Goal: Task Accomplishment & Management: Manage account settings

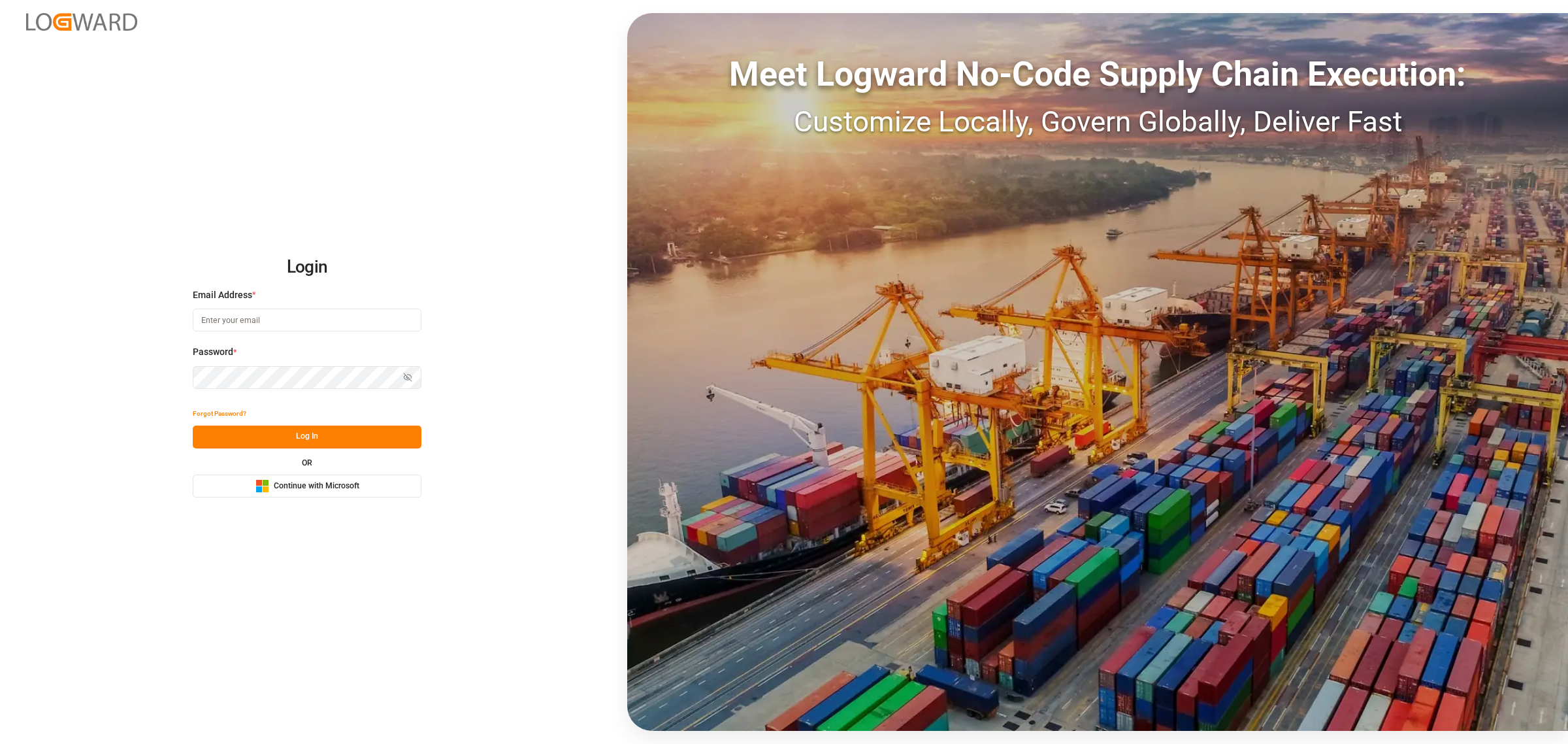
click at [302, 488] on span "Continue with Microsoft" at bounding box center [317, 486] width 86 height 11
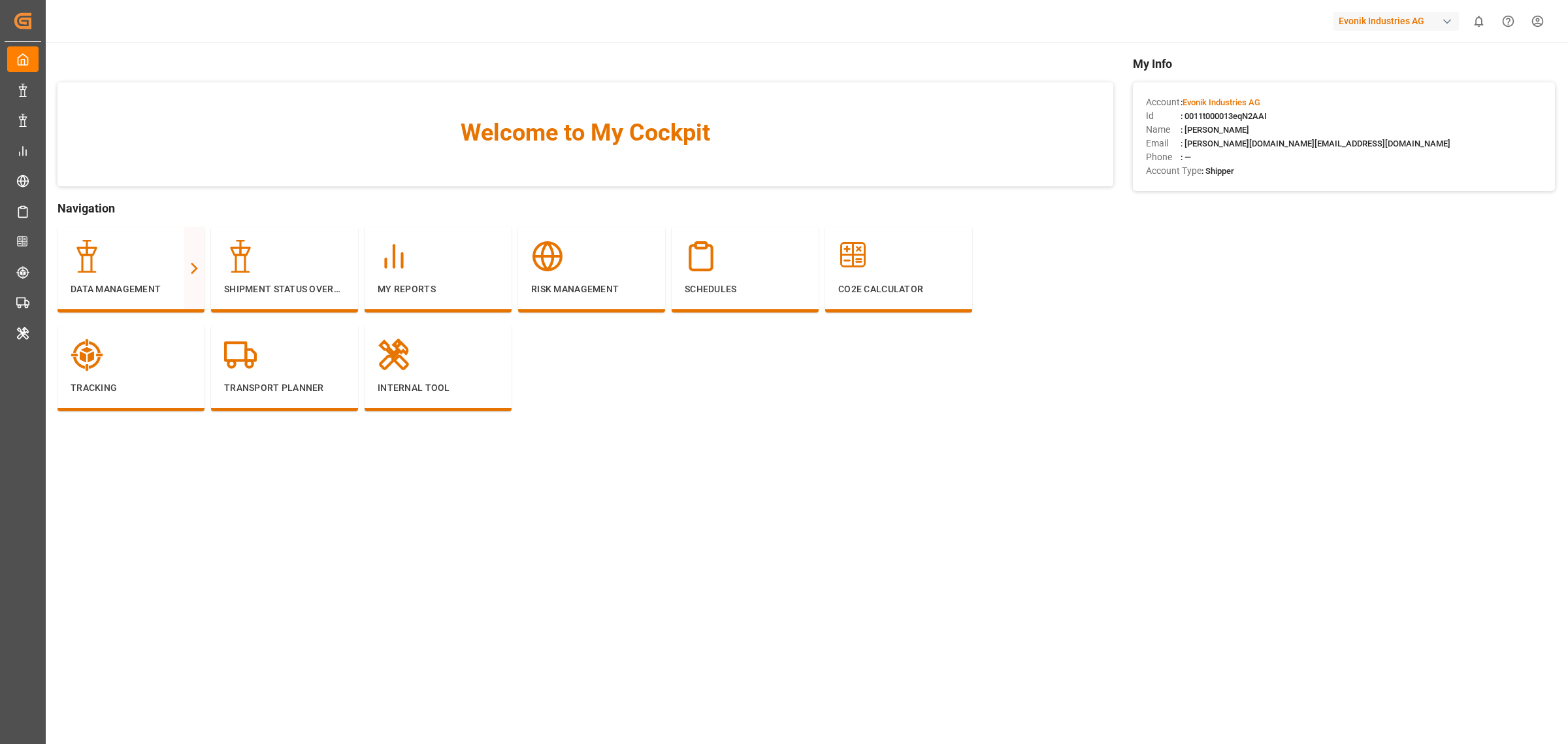
click at [1451, 21] on div "button" at bounding box center [1447, 21] width 13 height 13
type input "arch"
click at [1368, 89] on span "ArchMexic-N1L7" at bounding box center [1364, 95] width 72 height 11
